Goal: Task Accomplishment & Management: Use online tool/utility

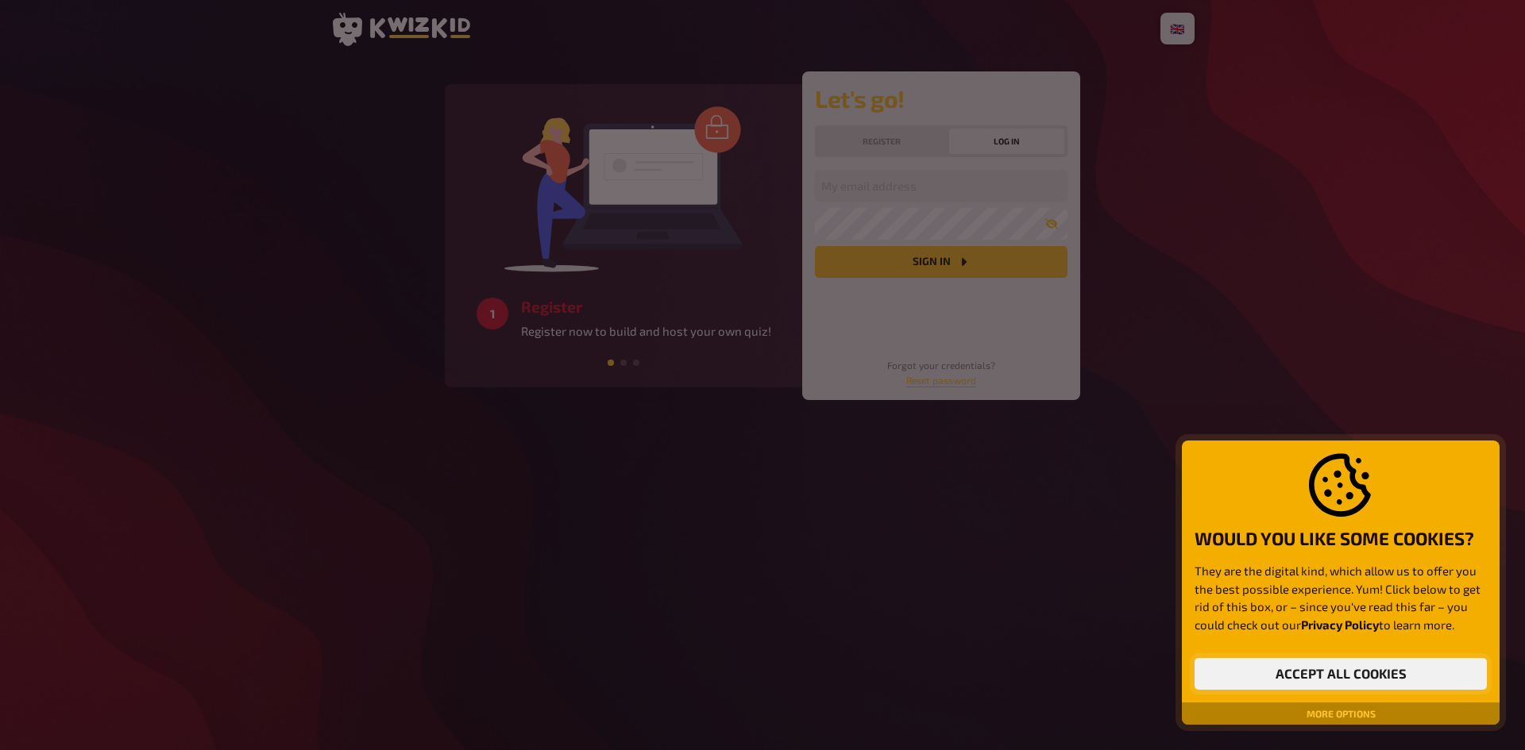
click at [1290, 673] on button "Accept all cookies" at bounding box center [1340, 674] width 292 height 32
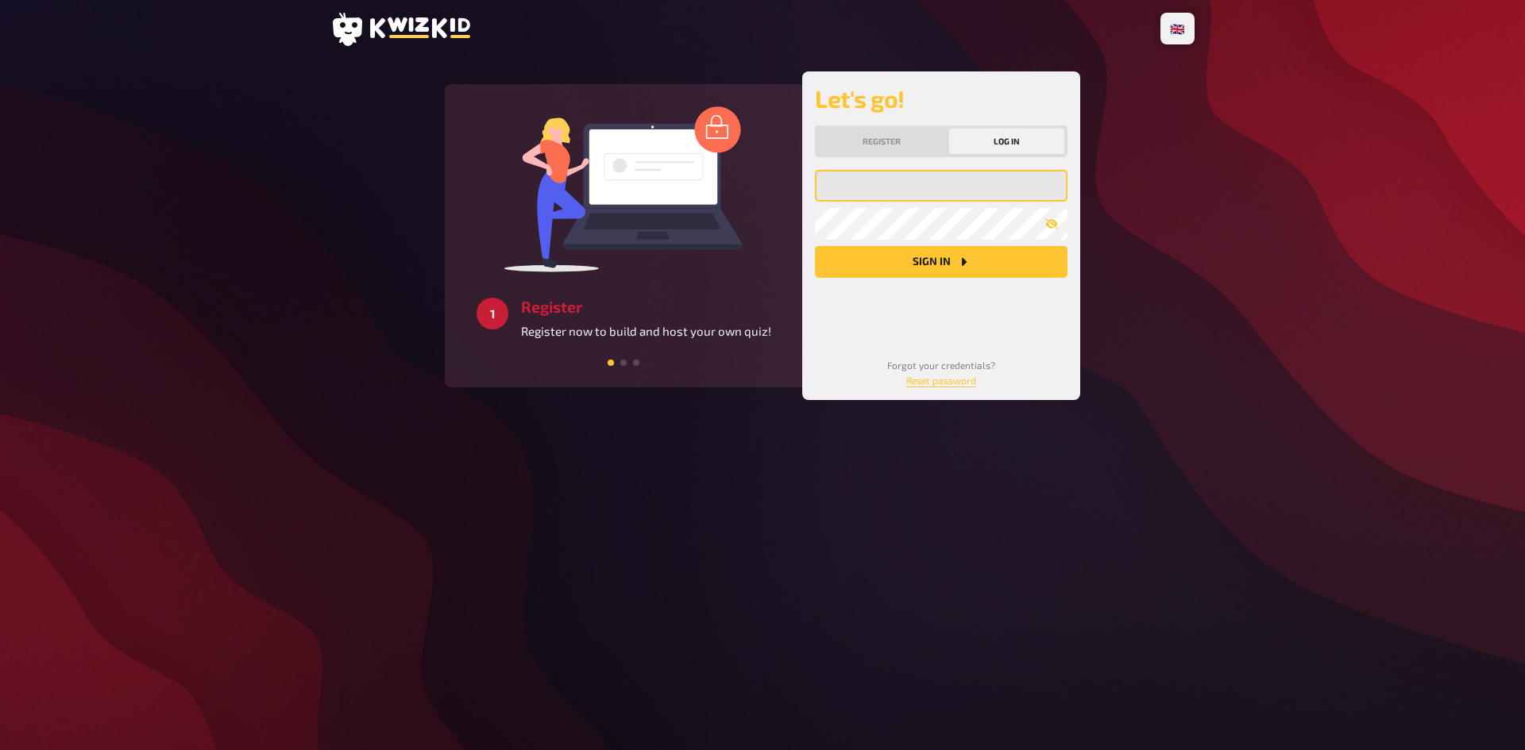
click at [888, 187] on input "email" at bounding box center [941, 186] width 253 height 32
click at [916, 186] on input "email" at bounding box center [941, 186] width 253 height 32
type input "a"
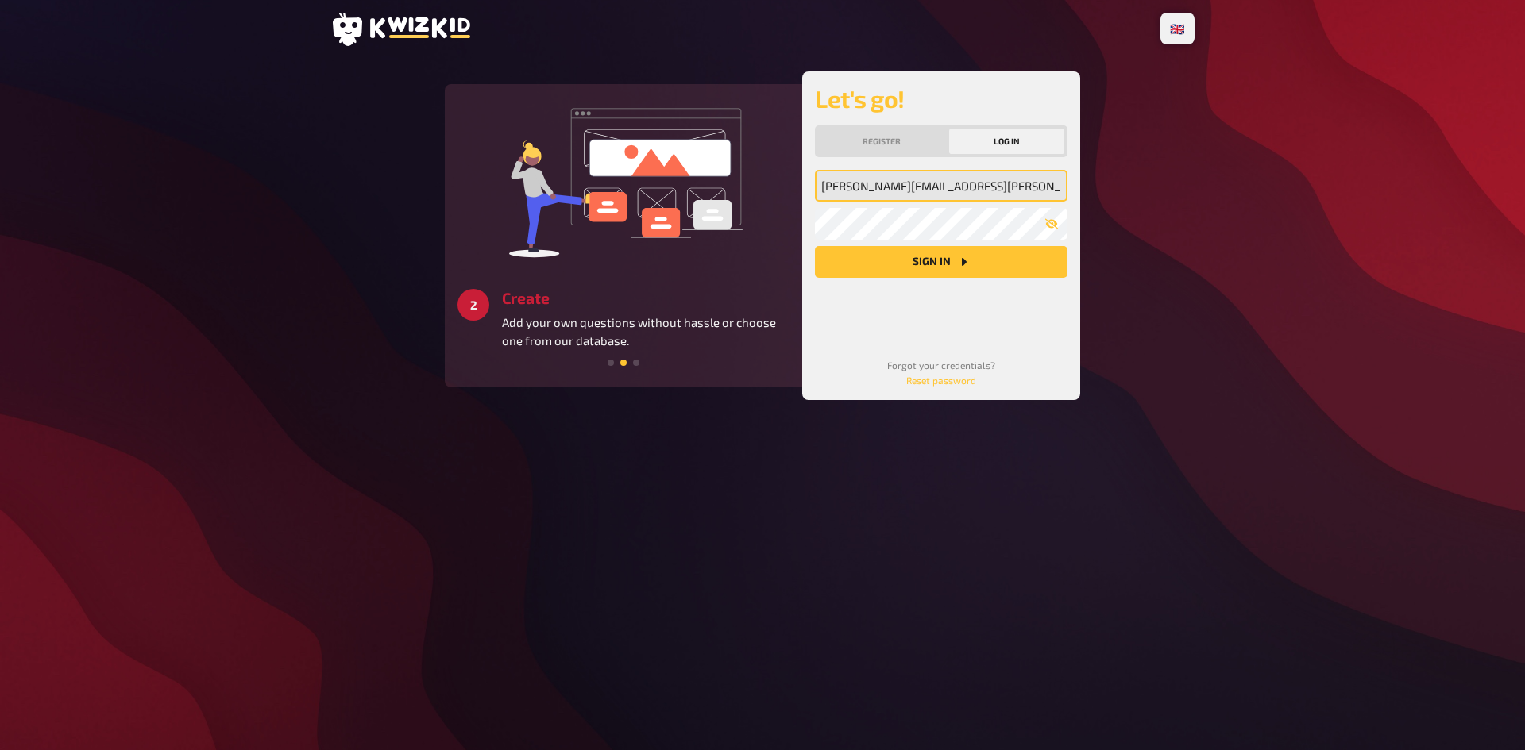
type input "[PERSON_NAME][EMAIL_ADDRESS][PERSON_NAME][DOMAIN_NAME]"
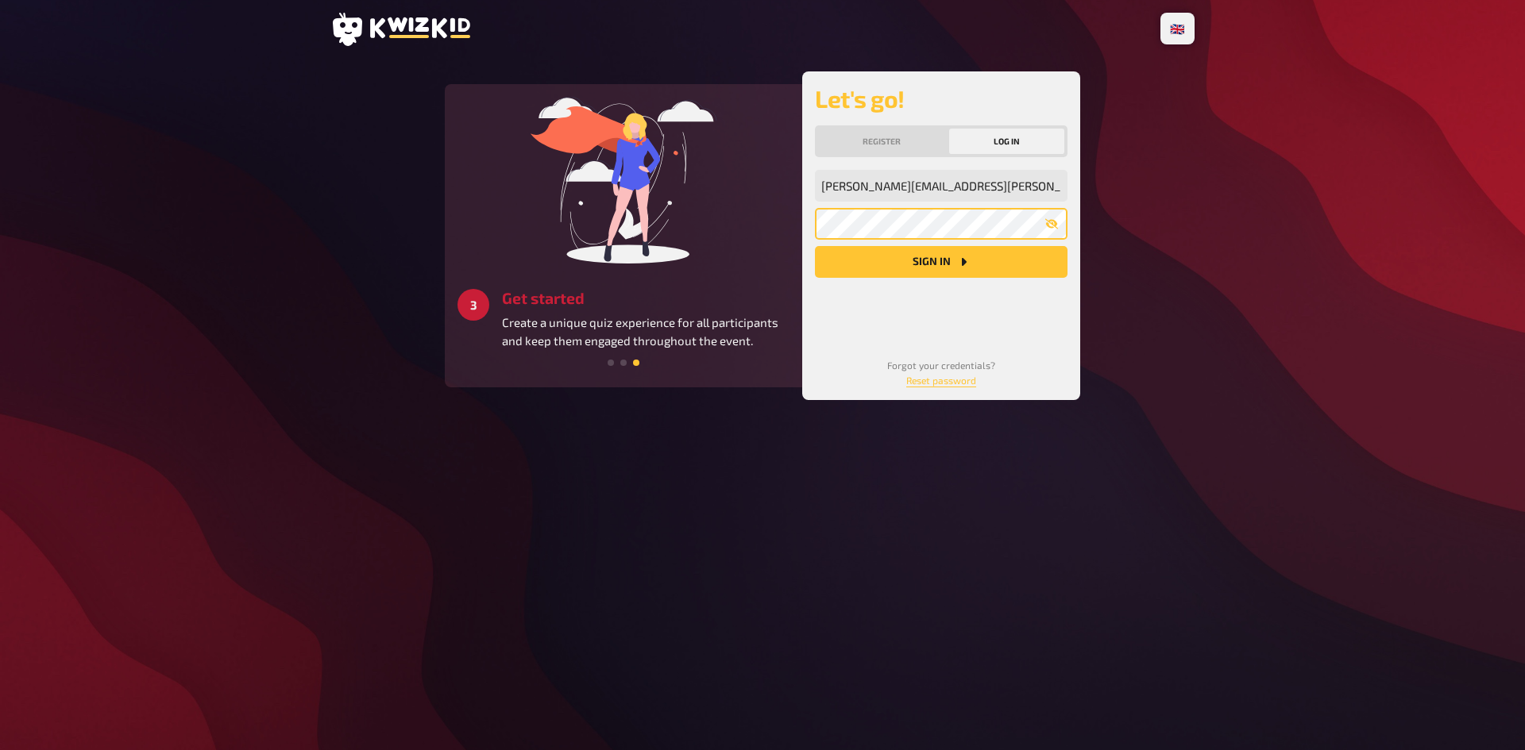
click at [815, 246] on button "Sign in" at bounding box center [941, 262] width 253 height 32
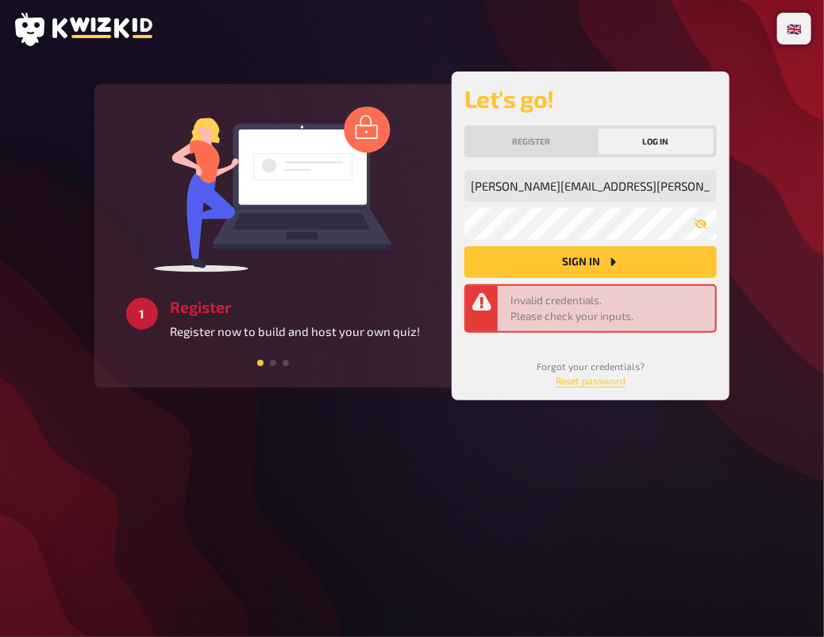
click at [566, 260] on button "Sign in" at bounding box center [591, 262] width 253 height 32
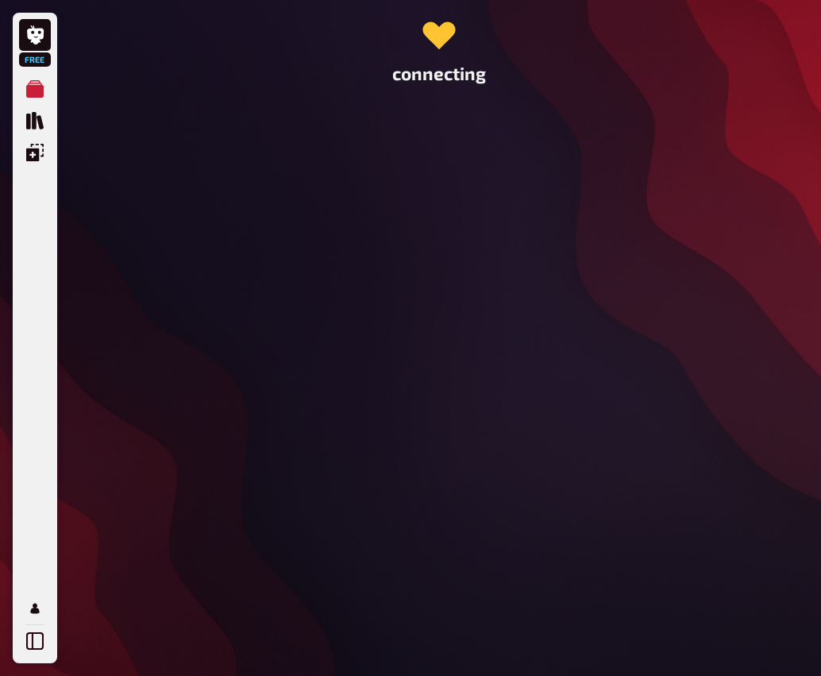
drag, startPoint x: 346, startPoint y: 104, endPoint x: 326, endPoint y: 101, distance: 20.9
click at [322, 103] on div "connecting" at bounding box center [439, 338] width 764 height 676
drag, startPoint x: 406, startPoint y: 64, endPoint x: 435, endPoint y: 87, distance: 37.3
click at [435, 101] on div "connecting" at bounding box center [439, 338] width 764 height 676
click at [435, 75] on div "connecting" at bounding box center [439, 48] width 739 height 71
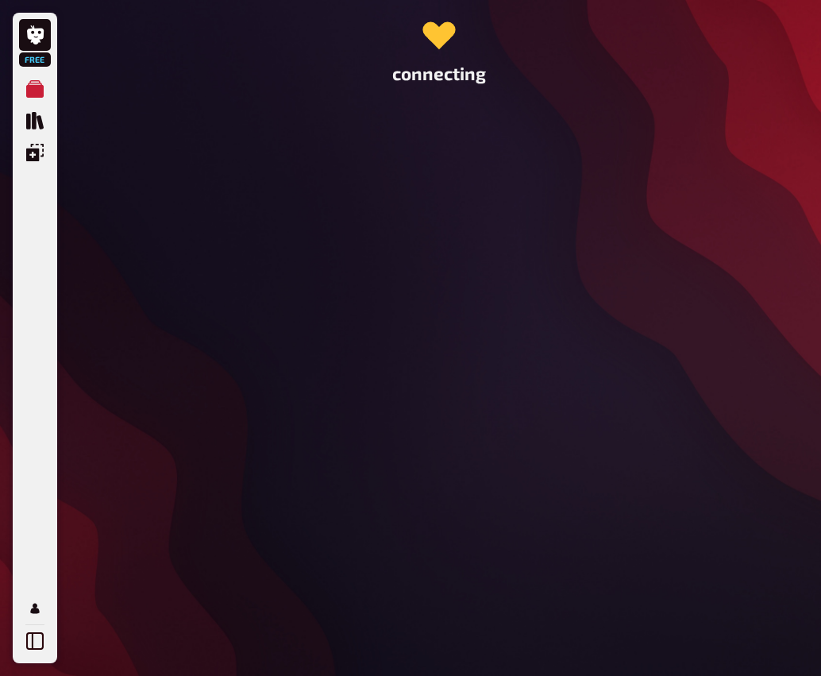
click at [433, 71] on div "connecting" at bounding box center [439, 48] width 739 height 71
drag, startPoint x: 442, startPoint y: 72, endPoint x: 399, endPoint y: 231, distance: 164.5
click at [399, 231] on div "connecting" at bounding box center [439, 338] width 764 height 676
click at [55, 118] on div "Free Meine Quizze Quiz Sammlung Einblendungen Mein Konto" at bounding box center [35, 338] width 44 height 650
click at [41, 118] on icon "Quiz Sammlung" at bounding box center [34, 120] width 17 height 17
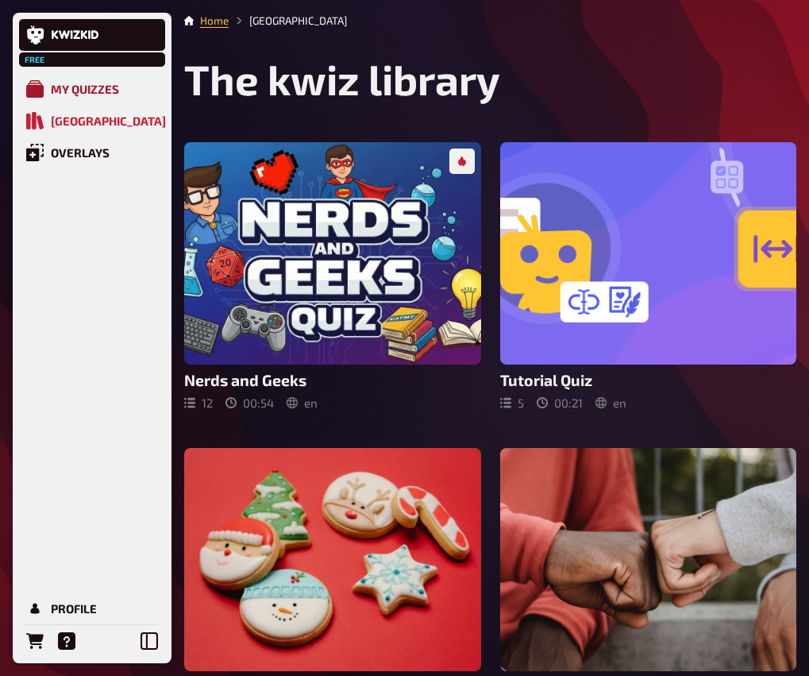
click at [68, 76] on link "My Quizzes" at bounding box center [92, 89] width 146 height 32
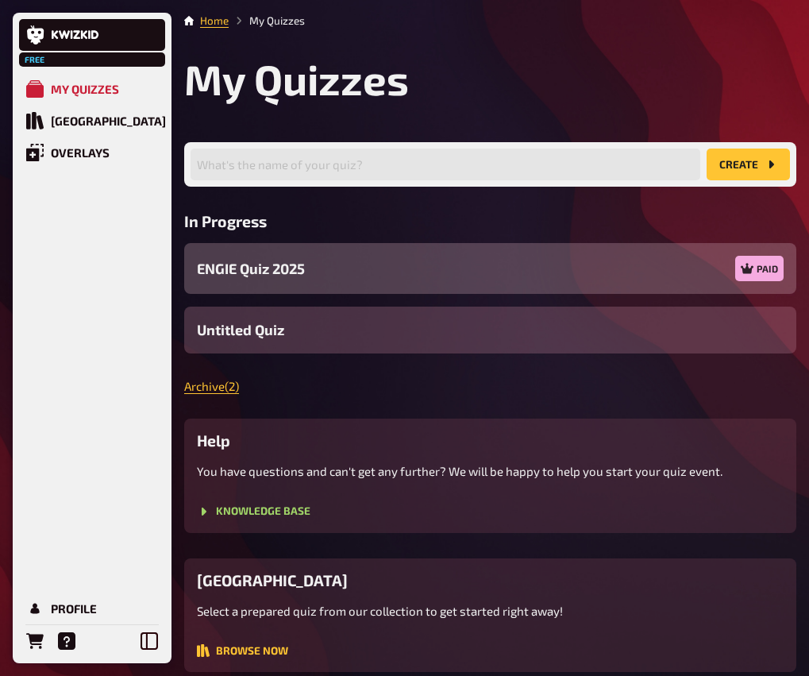
click at [316, 263] on div "ENGIE Quiz 2025 Paid" at bounding box center [490, 268] width 612 height 51
